Goal: Check status: Check status

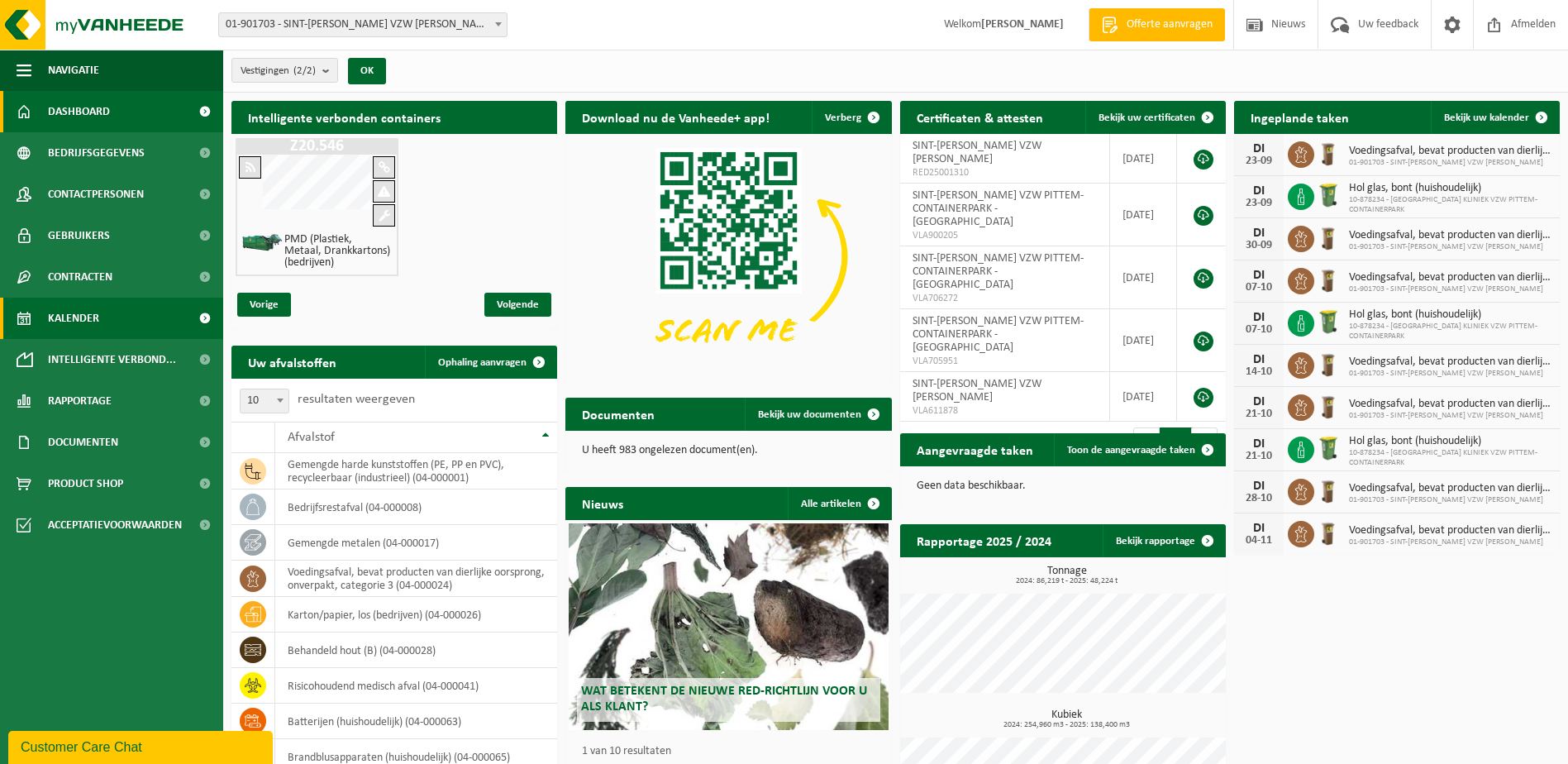
click at [73, 322] on span "Kalender" at bounding box center [74, 318] width 51 height 42
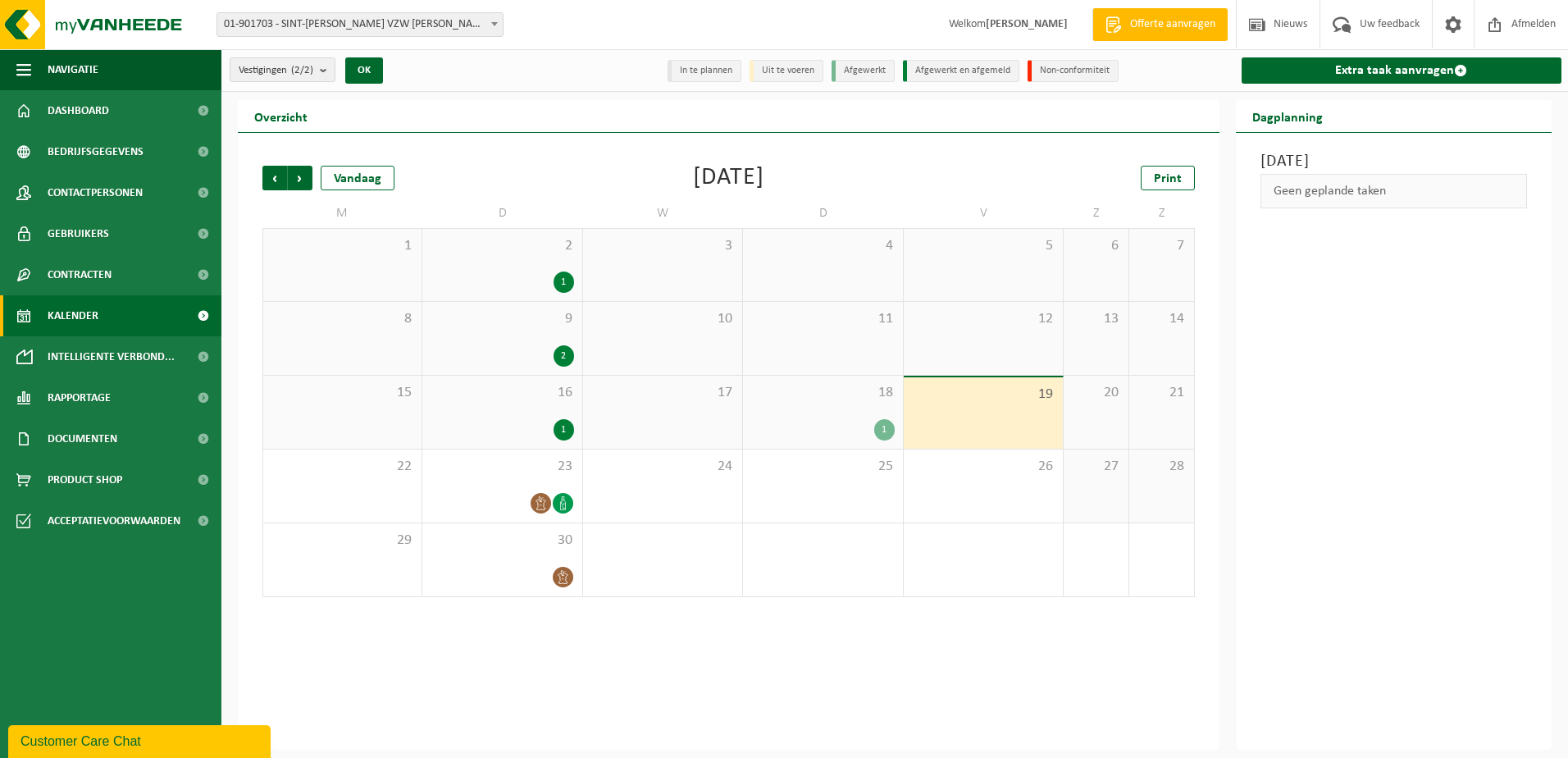
click at [880, 420] on div "1" at bounding box center [884, 430] width 20 height 21
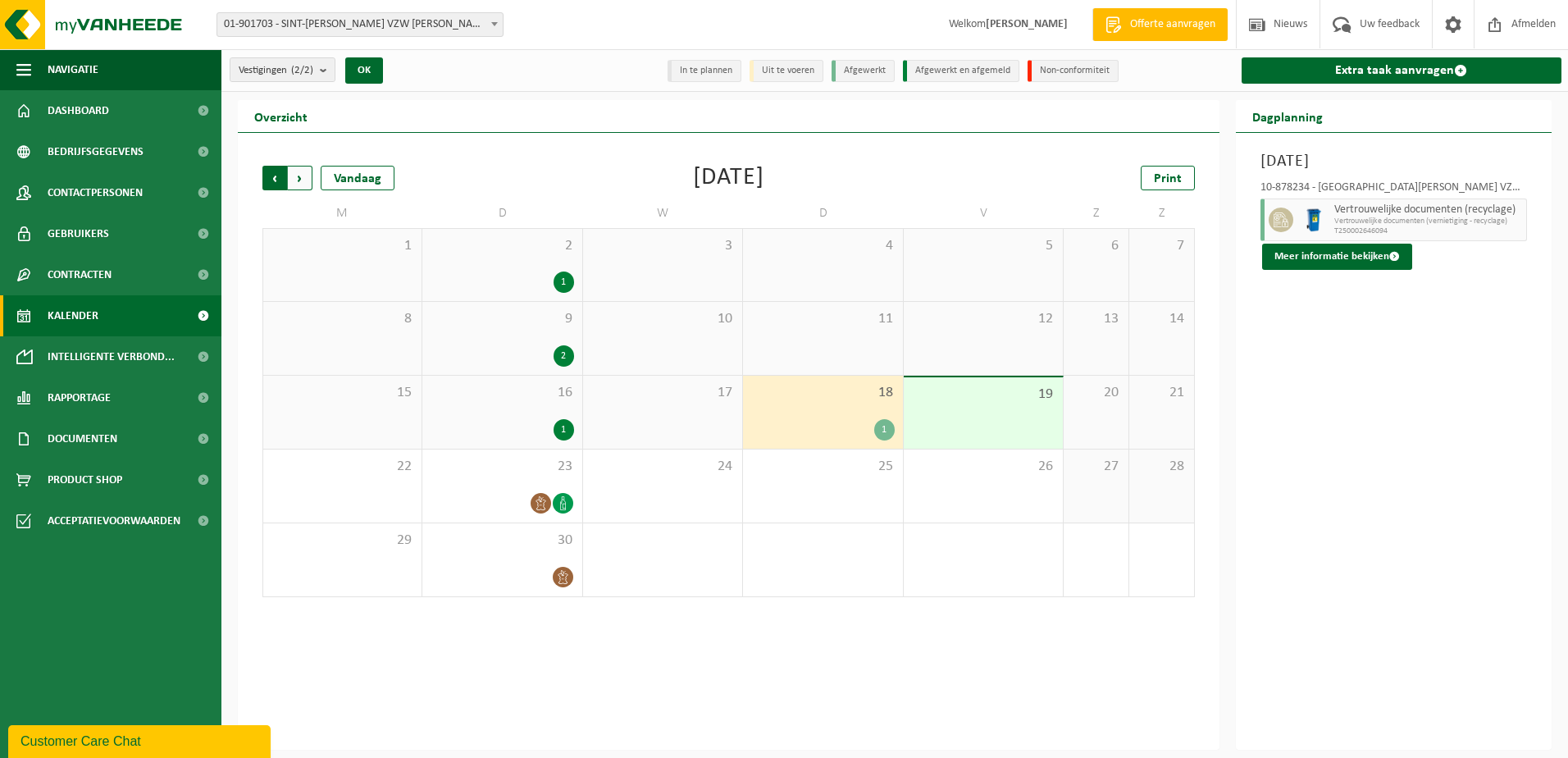
click at [298, 171] on span "Volgende" at bounding box center [300, 178] width 25 height 25
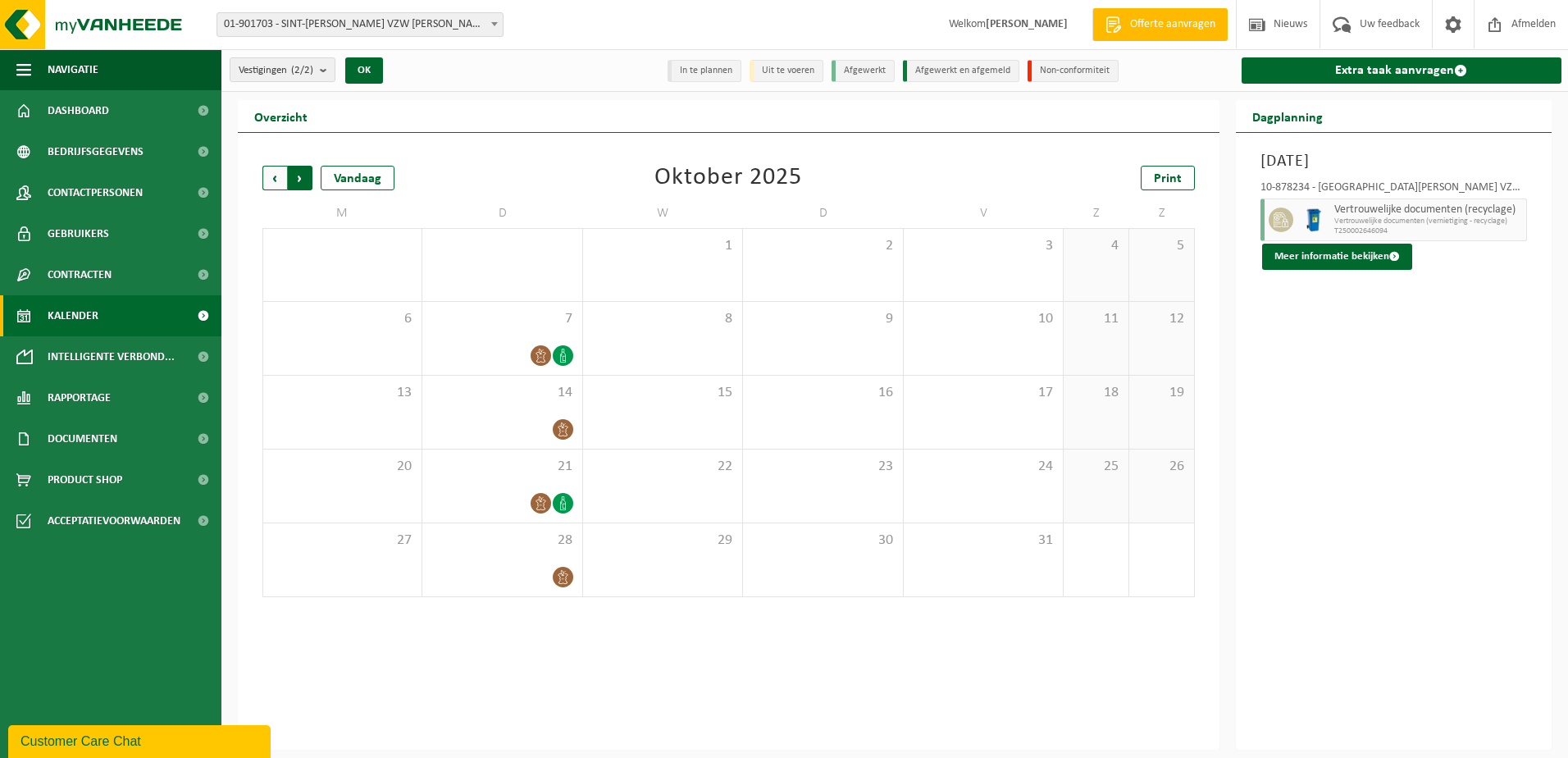
click at [276, 178] on span "Vorige" at bounding box center [274, 178] width 25 height 25
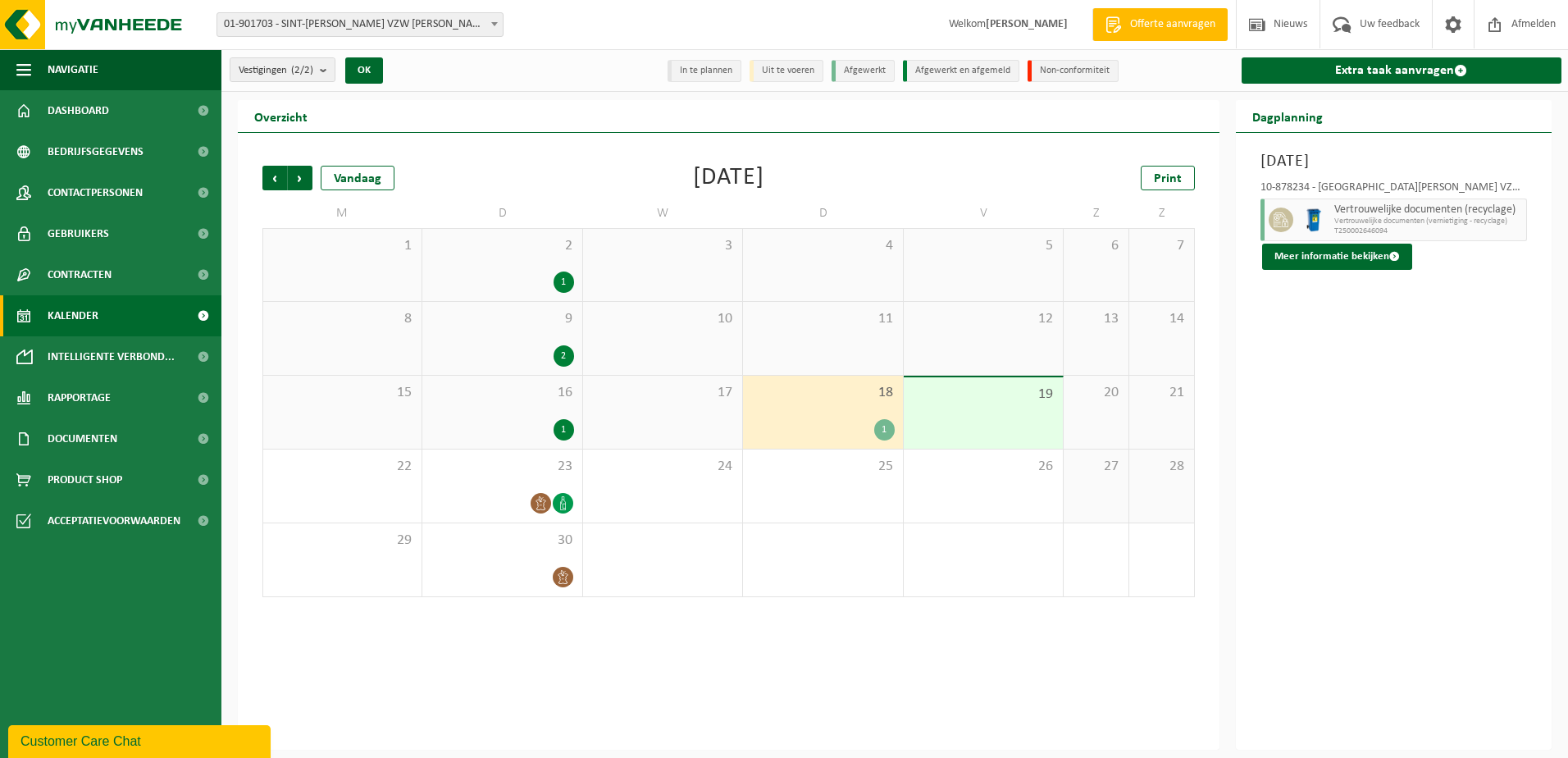
click at [559, 427] on div "1" at bounding box center [564, 430] width 20 height 21
